Goal: Information Seeking & Learning: Learn about a topic

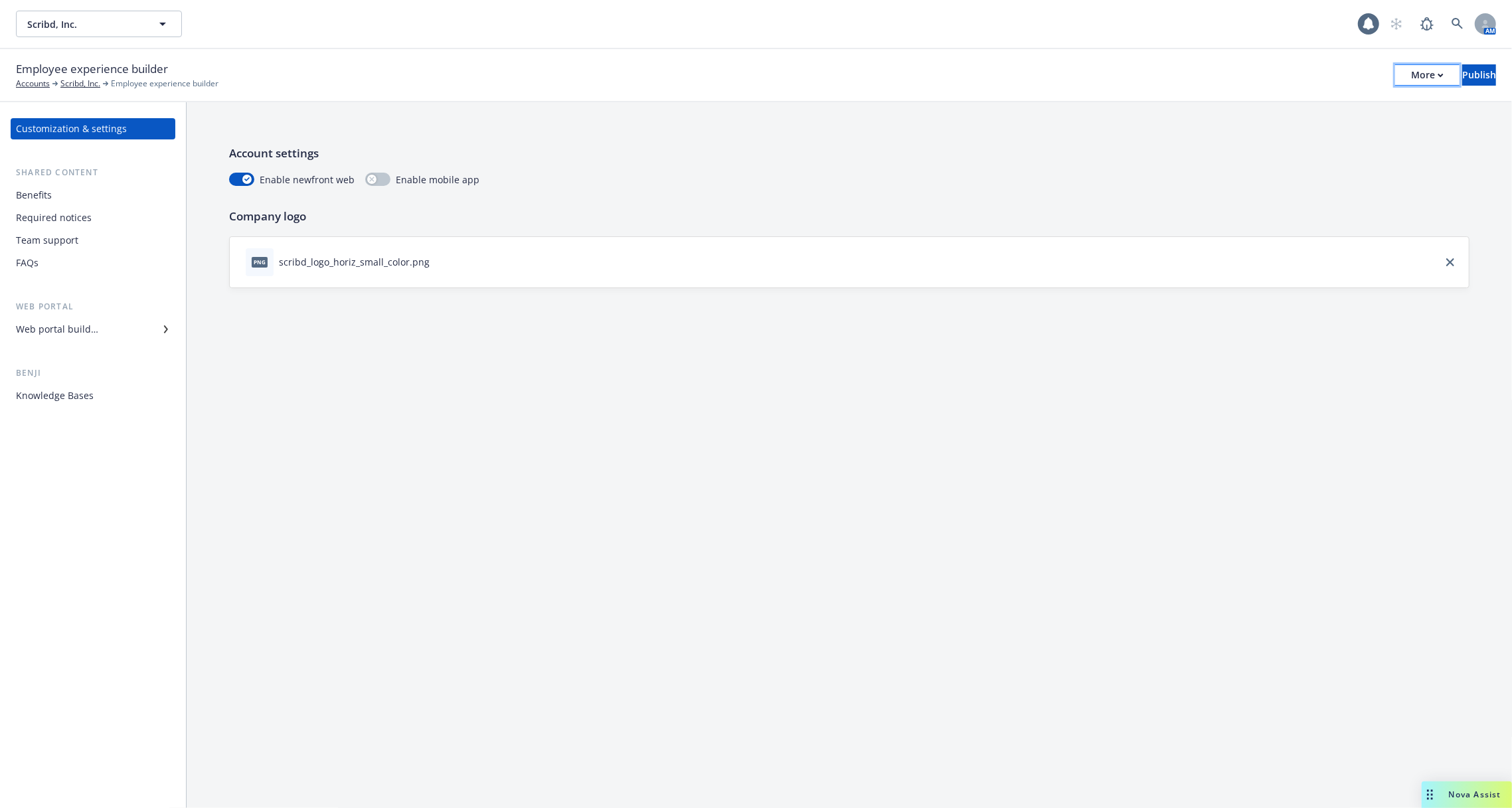
click at [1410, 70] on div "More" at bounding box center [1426, 75] width 33 height 20
click at [1365, 124] on link "Copy portal link" at bounding box center [1317, 131] width 196 height 27
click at [109, 194] on div "Benefits" at bounding box center [93, 195] width 154 height 22
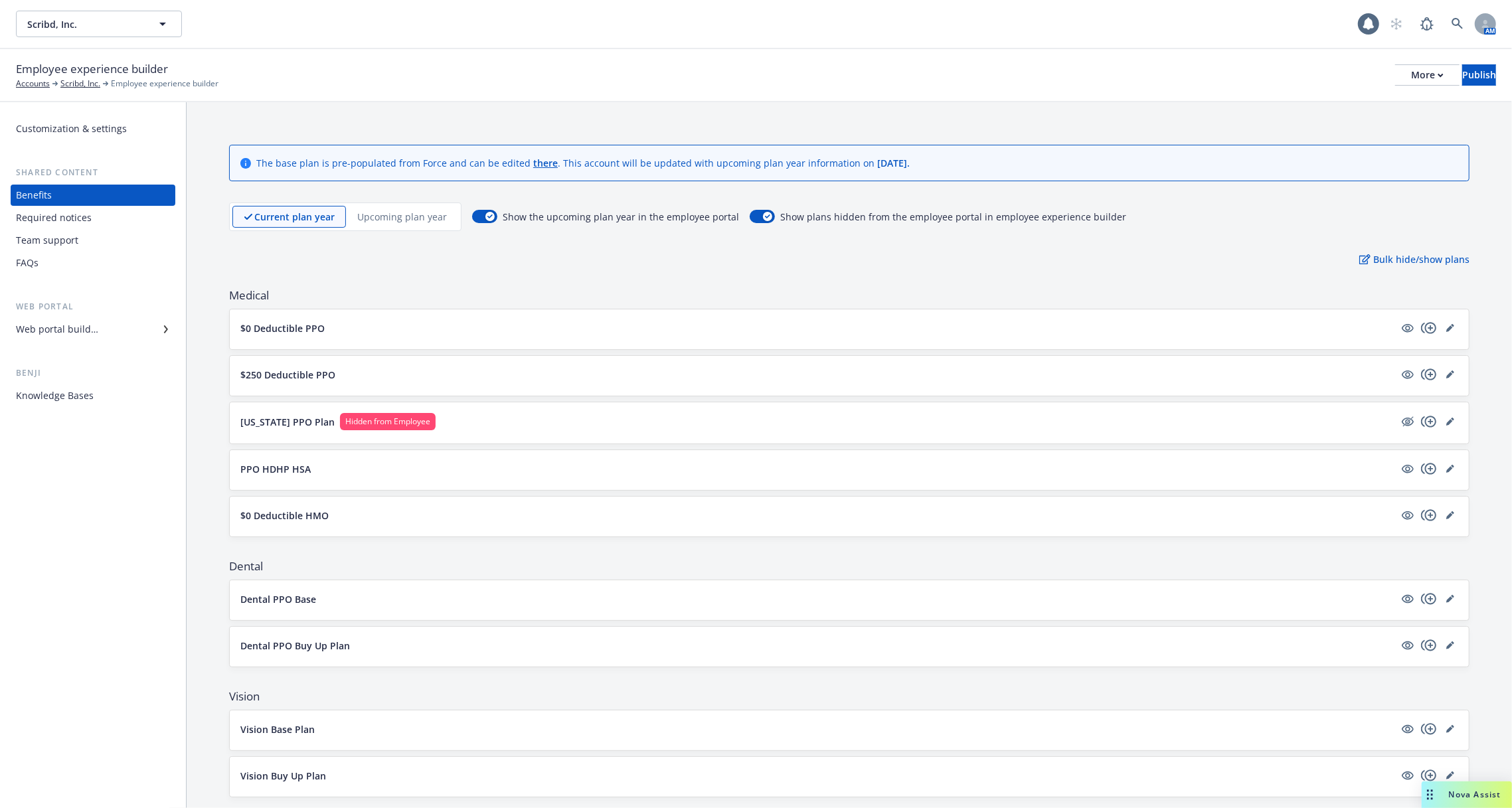
click at [399, 206] on div "Upcoming plan year" at bounding box center [402, 217] width 112 height 22
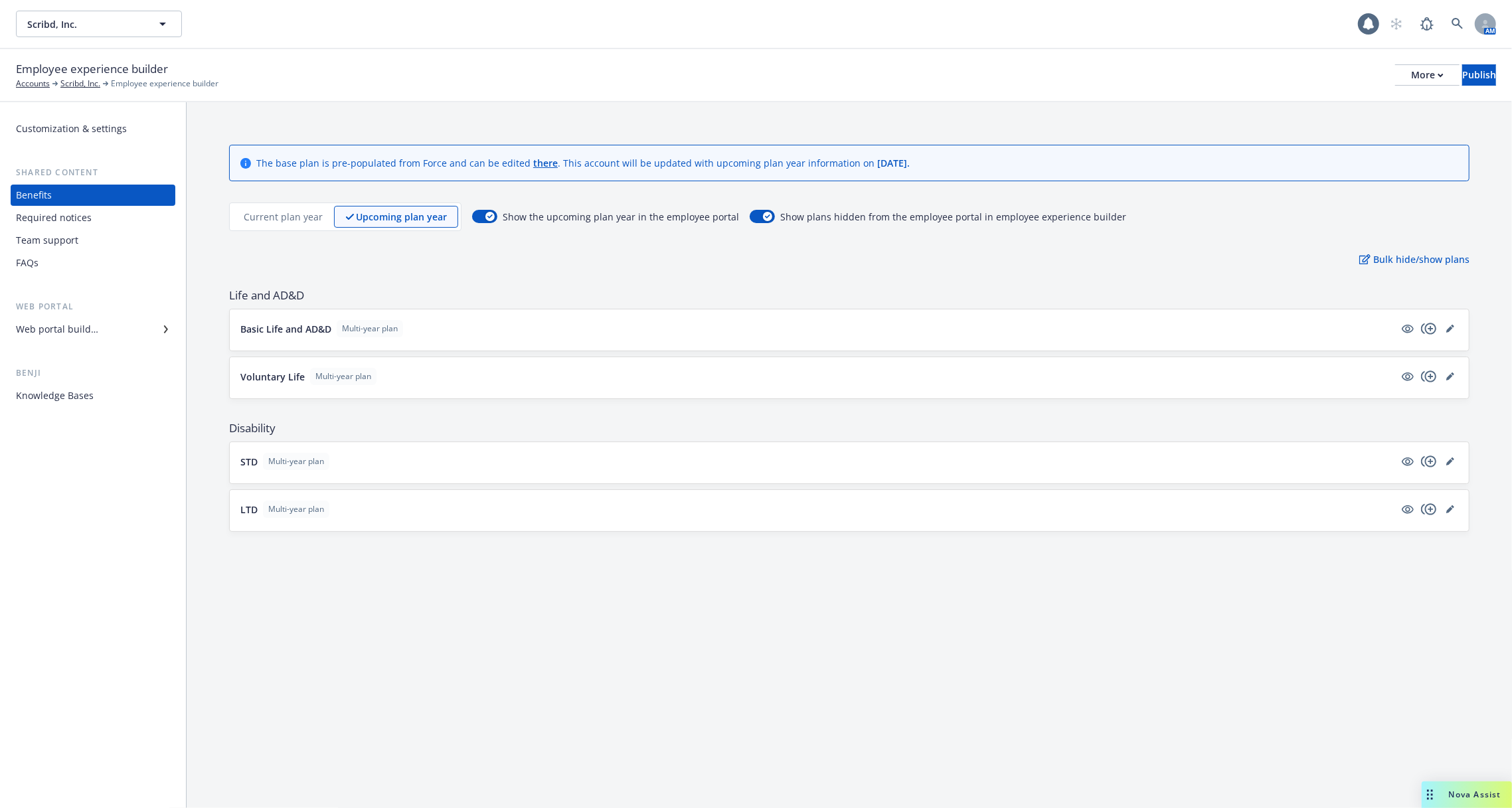
click at [68, 202] on div "Benefits" at bounding box center [93, 195] width 154 height 22
click at [260, 210] on p "Current plan year" at bounding box center [283, 217] width 79 height 14
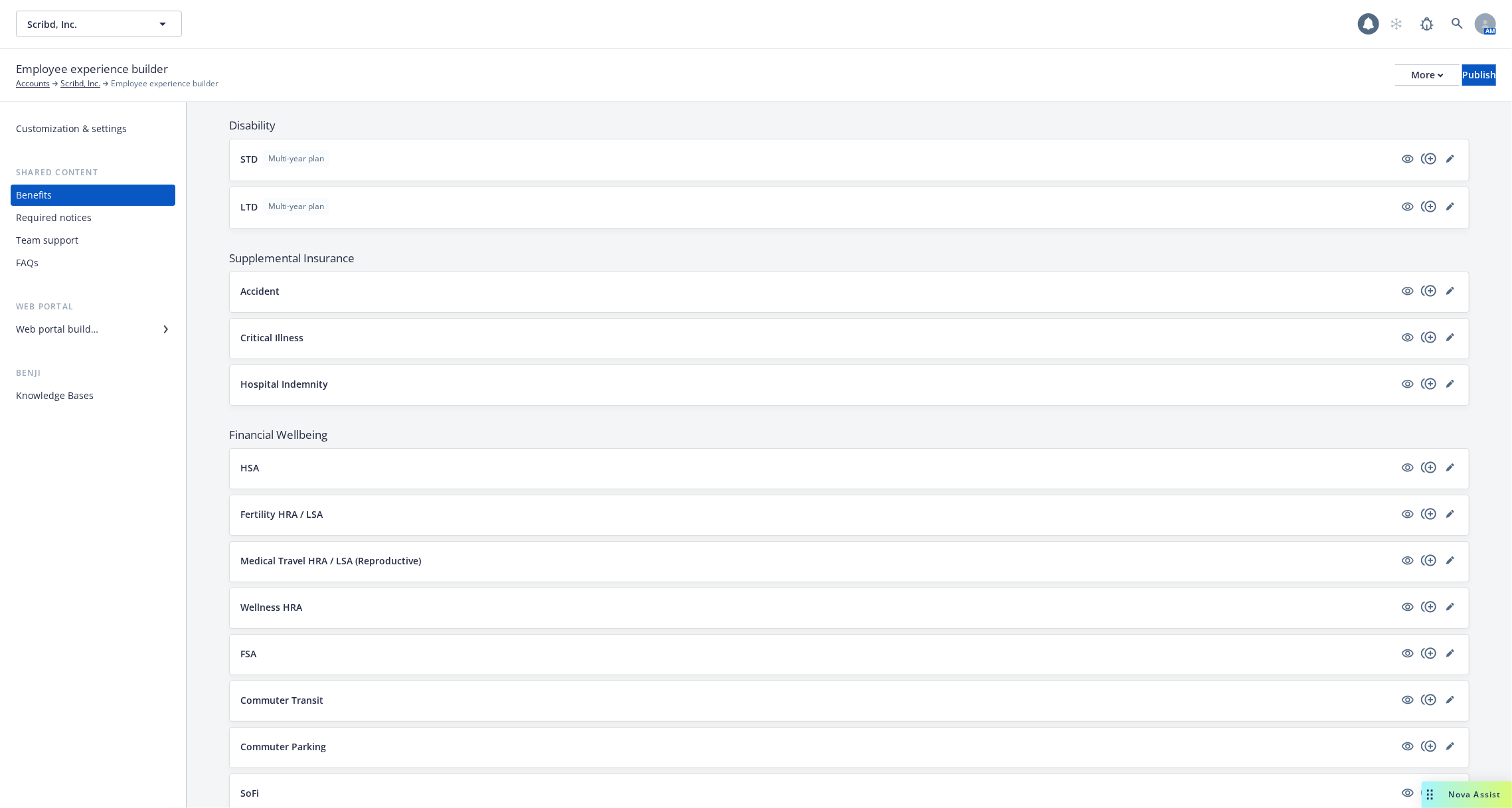
scroll to position [1085, 0]
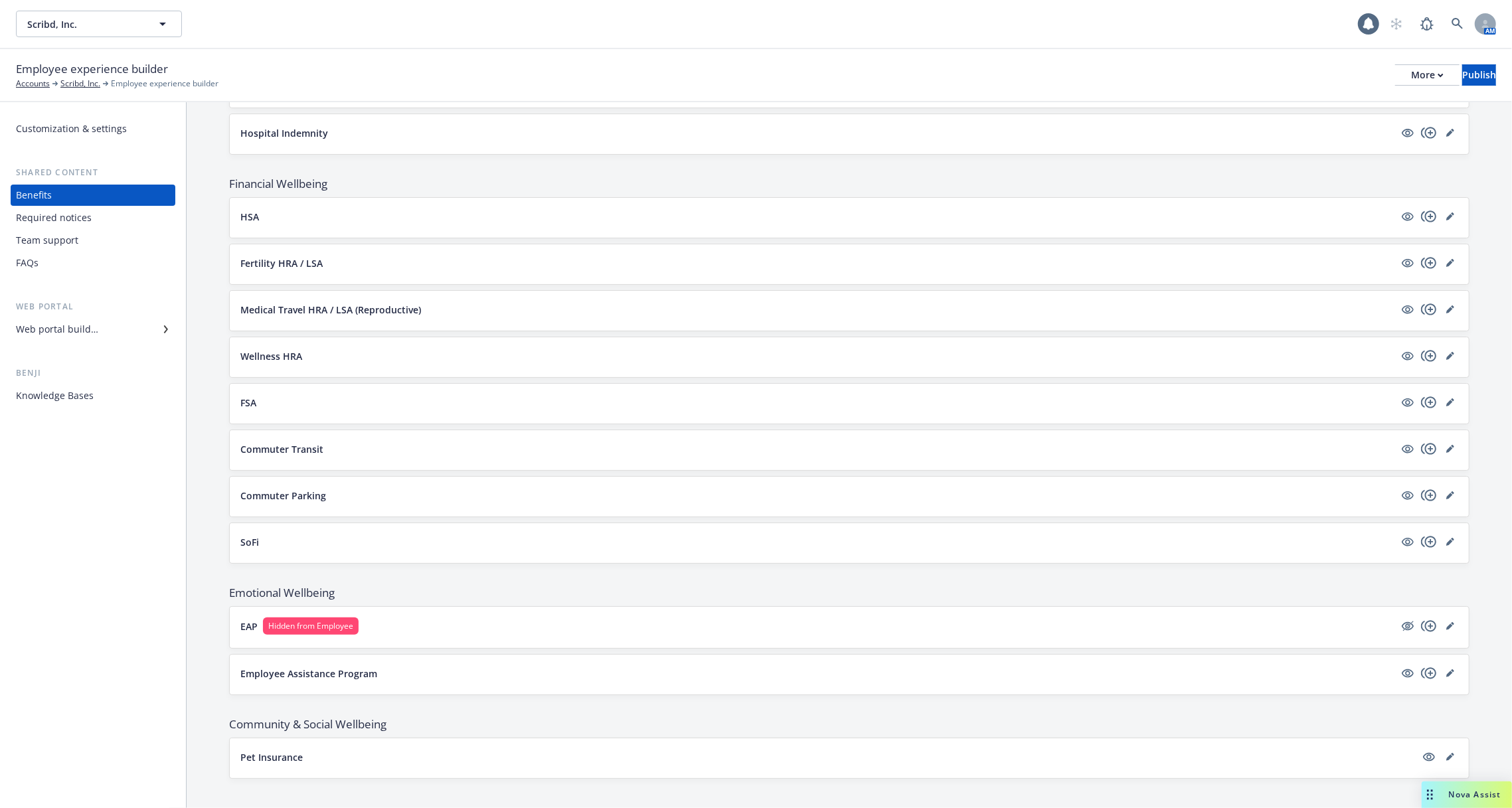
click at [412, 541] on div "SoFi" at bounding box center [849, 543] width 1239 height 39
click at [389, 535] on button "SoFi" at bounding box center [817, 542] width 1154 height 14
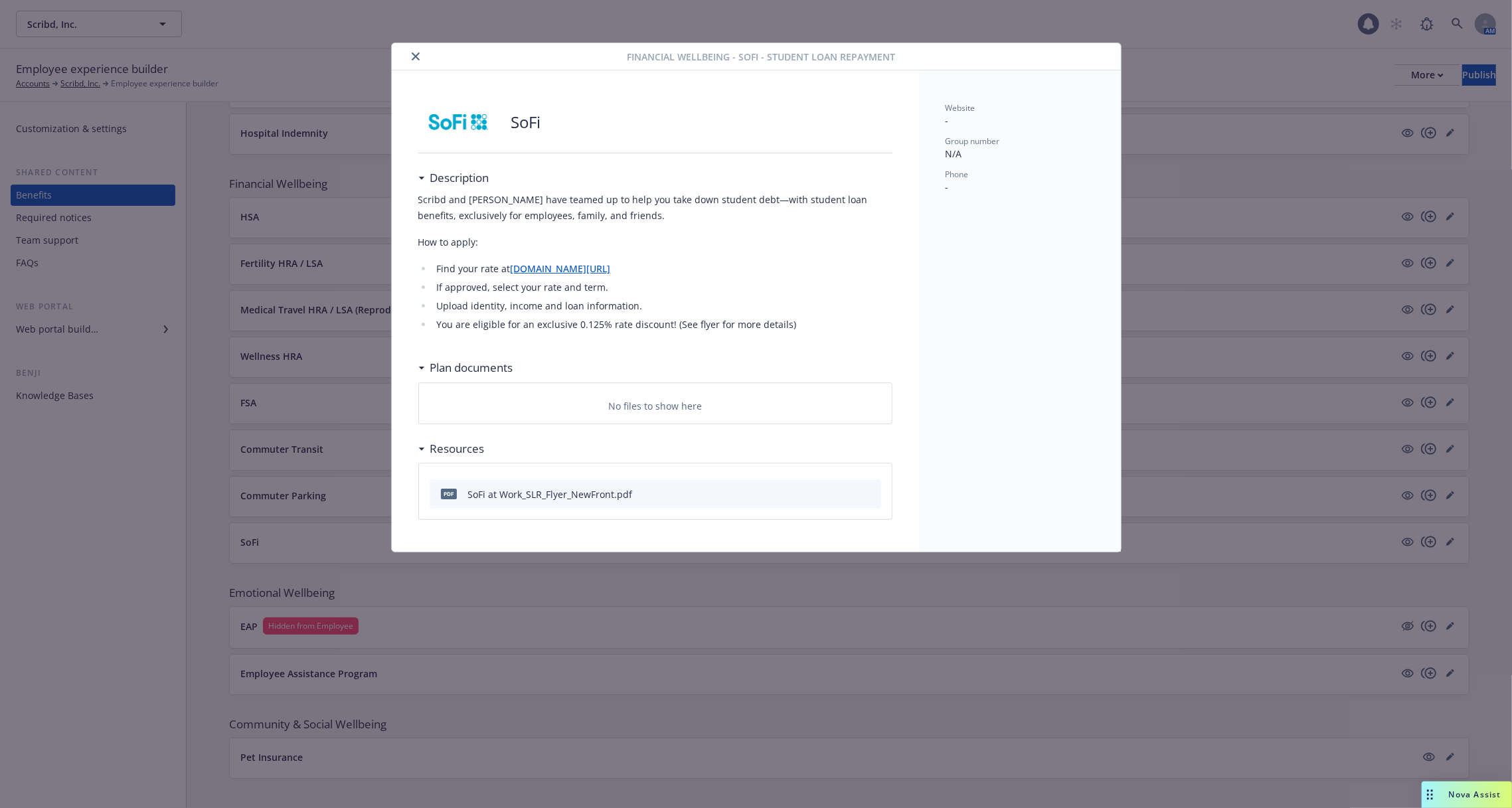
click at [345, 570] on div "Financial Wellbeing - SoFi - Student Loan Repayment SoFi Description [PERSON_NA…" at bounding box center [756, 404] width 1512 height 808
click at [412, 56] on icon "close" at bounding box center [416, 56] width 8 height 8
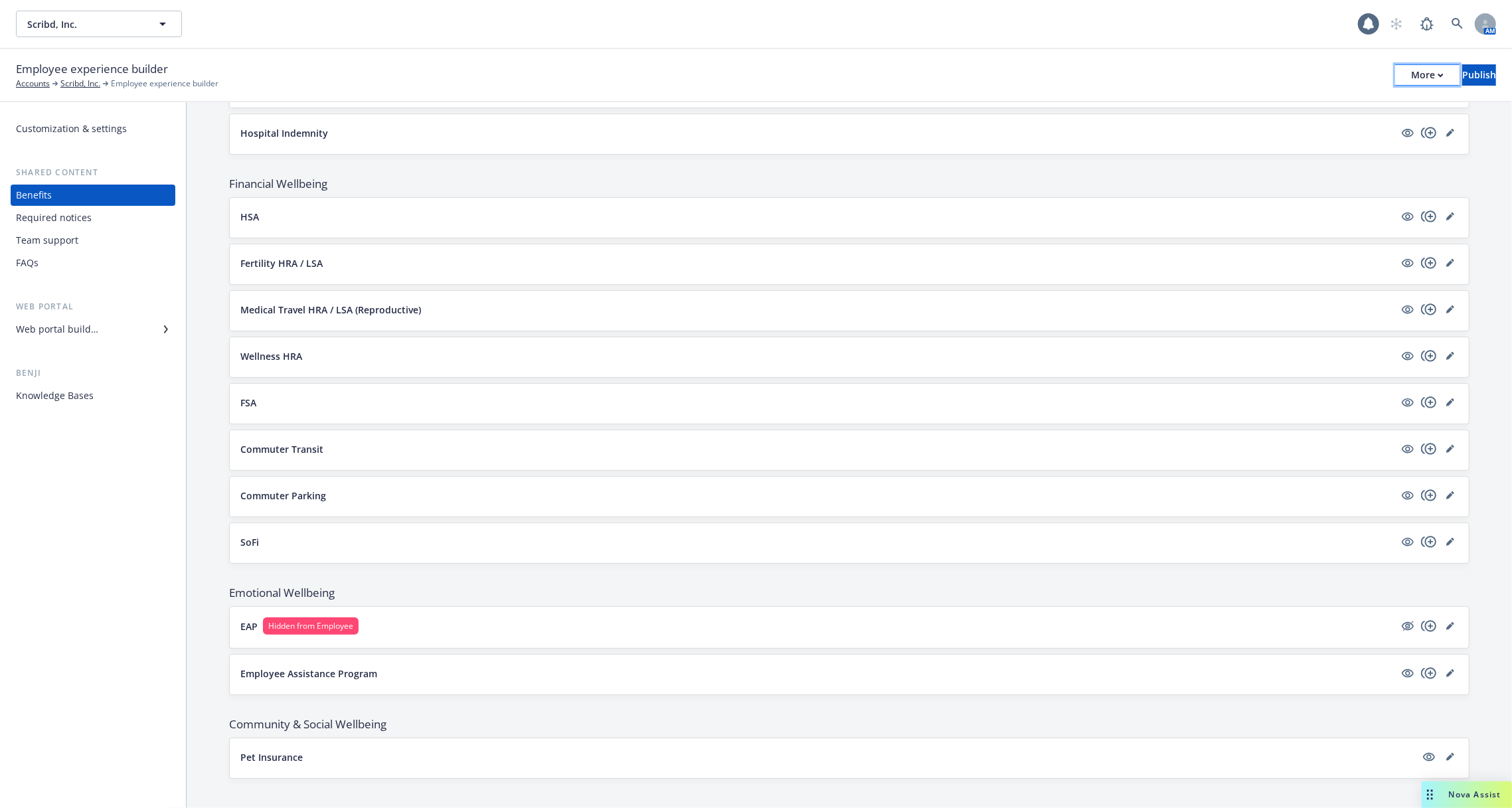
click at [1410, 80] on div "More" at bounding box center [1426, 75] width 33 height 20
click at [1361, 135] on link "Copy portal link" at bounding box center [1317, 131] width 196 height 27
click at [1410, 83] on div "More" at bounding box center [1426, 75] width 33 height 20
click at [1355, 108] on link "Copy preview link" at bounding box center [1317, 104] width 196 height 27
